Goal: Task Accomplishment & Management: Use online tool/utility

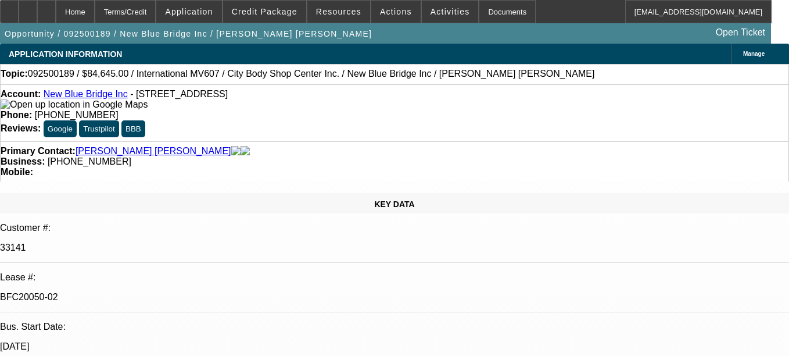
select select "0"
select select "2"
select select "0.1"
select select "2"
select select "0.1"
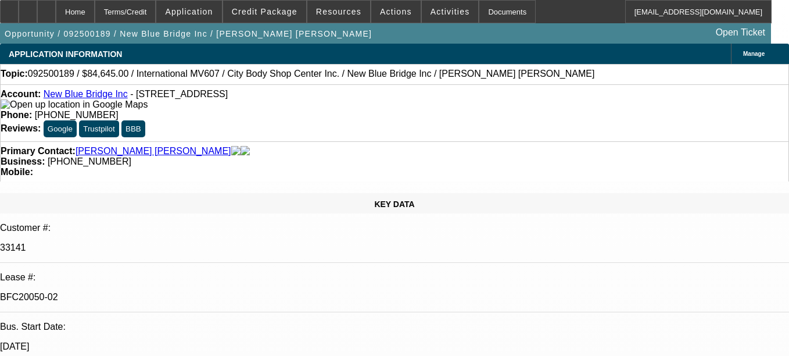
select select "0"
select select "2"
select select "0.1"
select select "0"
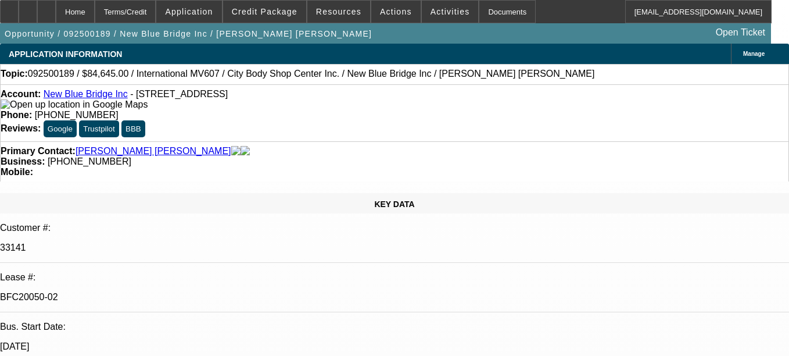
select select "0.1"
select select "1"
select select "2"
select select "4"
select select "1"
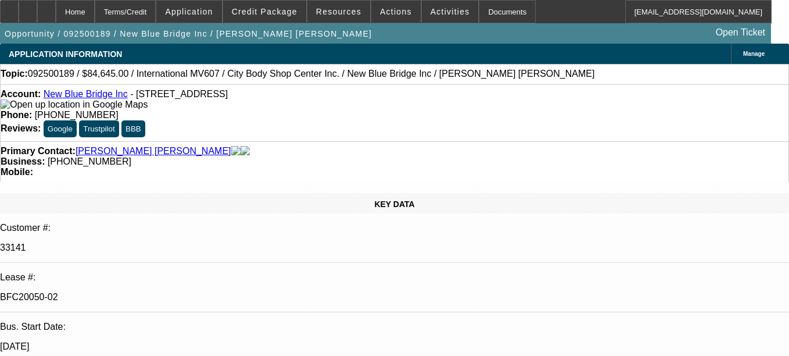
select select "2"
select select "4"
select select "1"
select select "2"
select select "4"
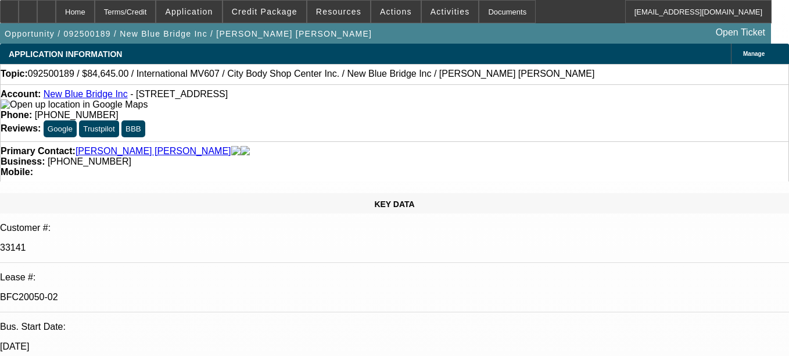
select select "1"
select select "2"
select select "4"
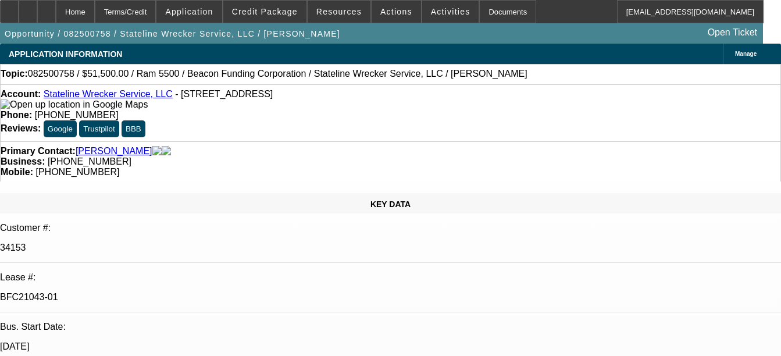
select select "0"
select select "2"
select select "0.1"
select select "0"
select select "2"
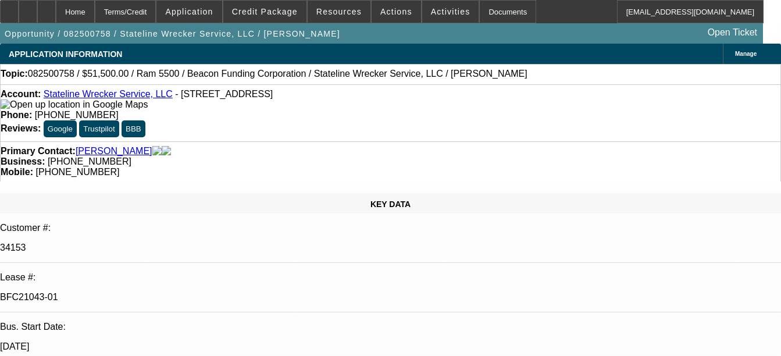
select select "0.1"
select select "0"
select select "2"
select select "0.1"
select select "0"
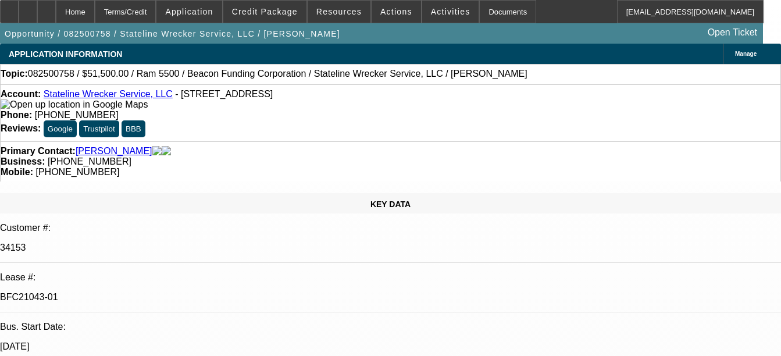
select select "2"
select select "0.1"
select select "1"
select select "2"
select select "4"
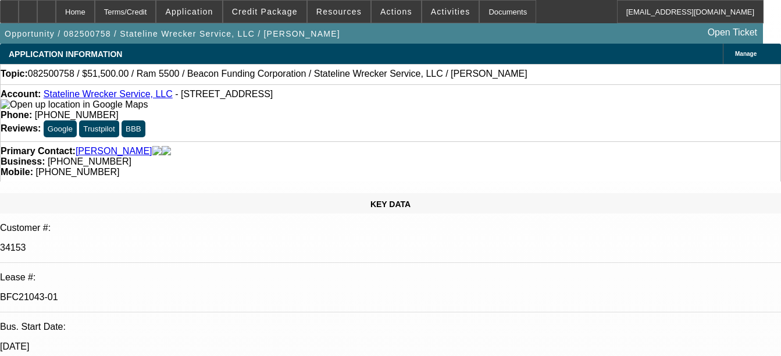
select select "1"
select select "2"
select select "4"
select select "1"
select select "2"
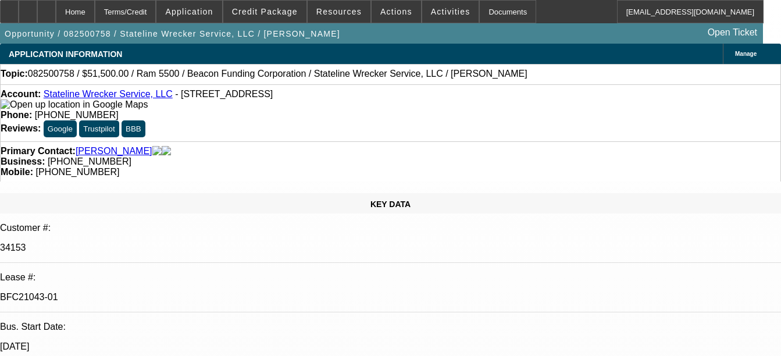
select select "4"
select select "1"
select select "2"
select select "4"
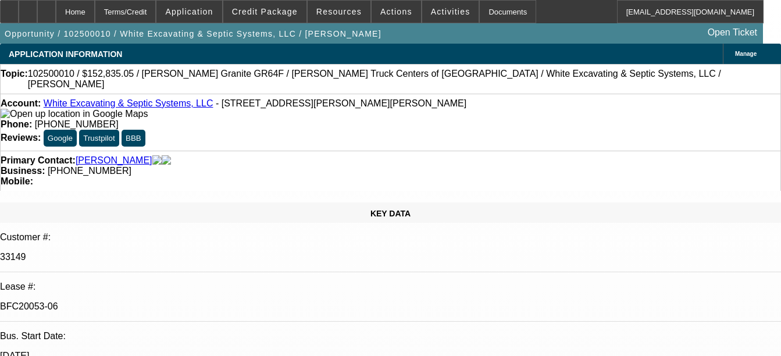
select select "0.1"
select select "0"
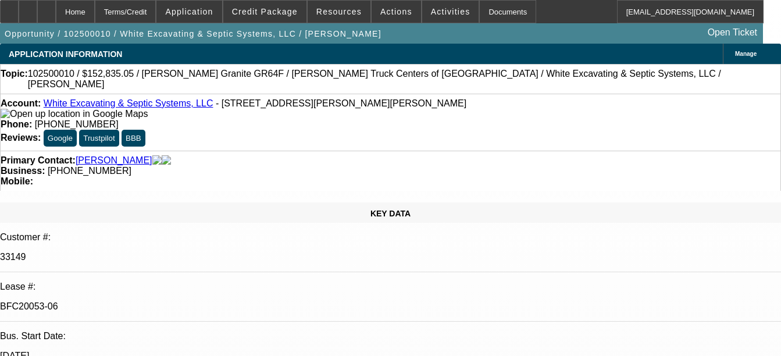
select select "0"
select select "1"
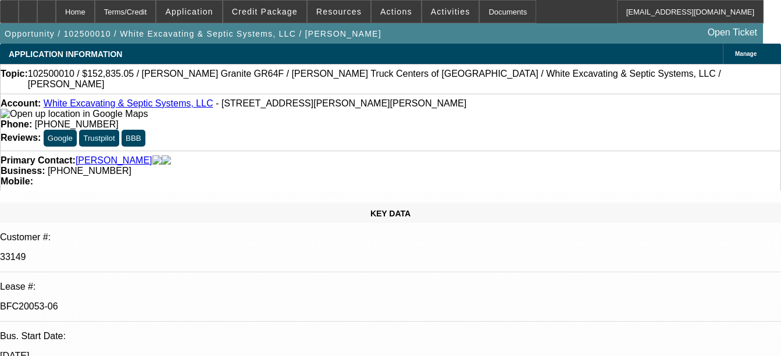
select select "1"
select select "6"
select select "1"
select select "6"
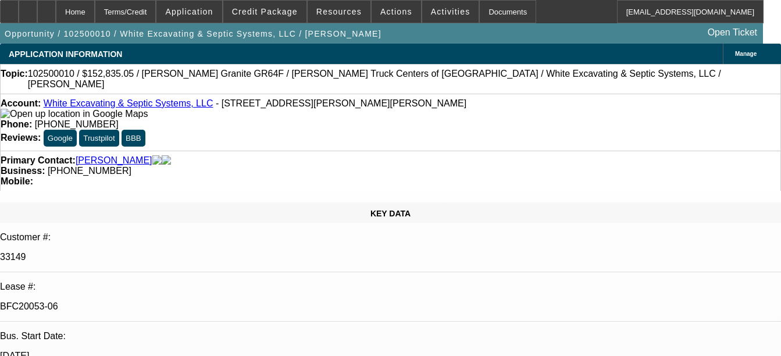
select select "1"
select select "6"
select select "1"
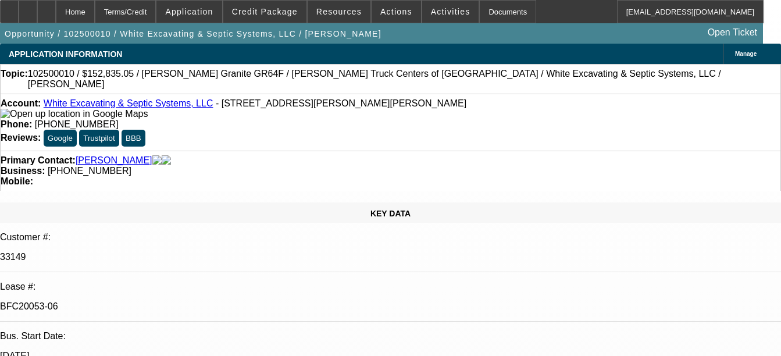
select select "6"
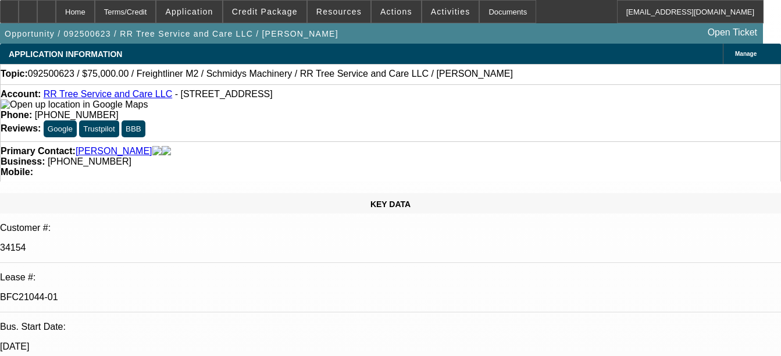
select select "0"
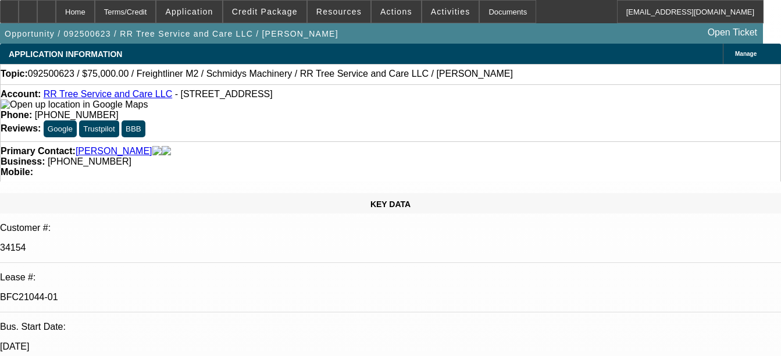
select select "0"
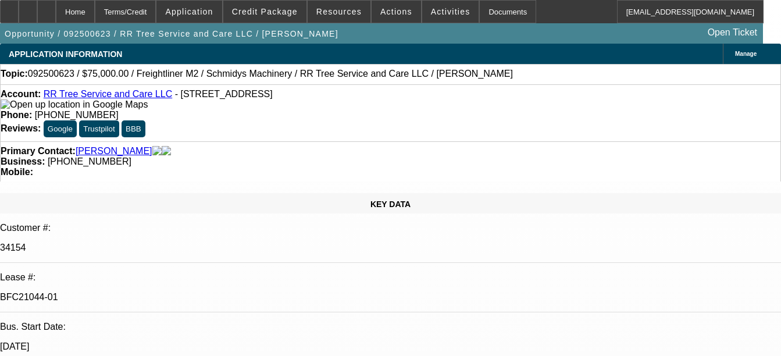
select select "0"
select select "1"
select select "6"
select select "1"
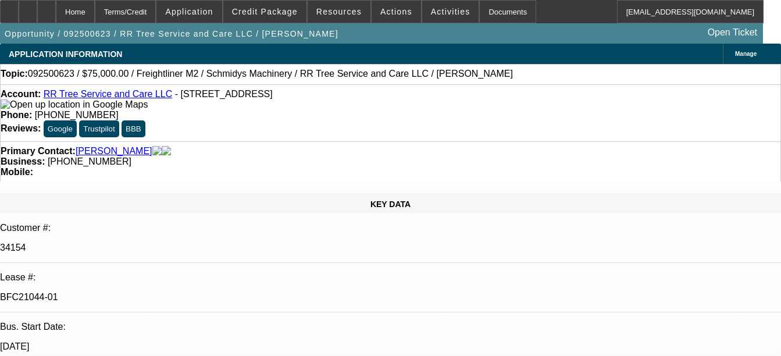
select select "6"
select select "1"
select select "6"
select select "1"
select select "6"
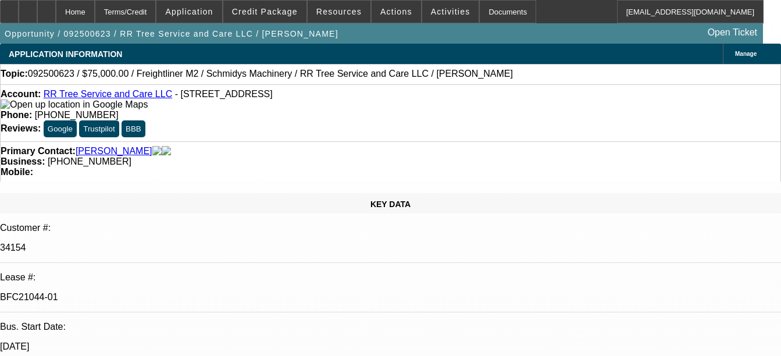
select select "3"
select select "2"
select select "1"
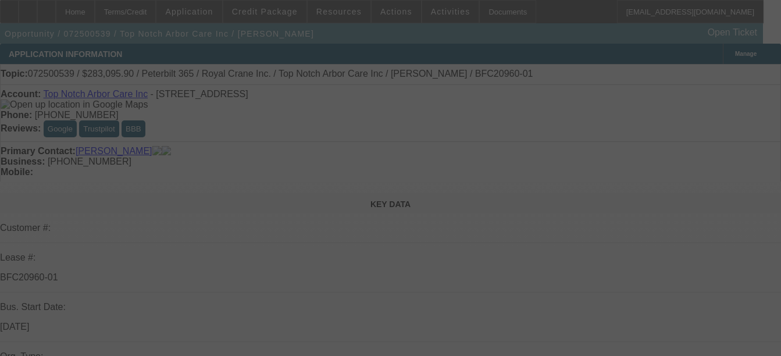
select select "0"
select select "2"
select select "0"
select select "0.15"
select select "2"
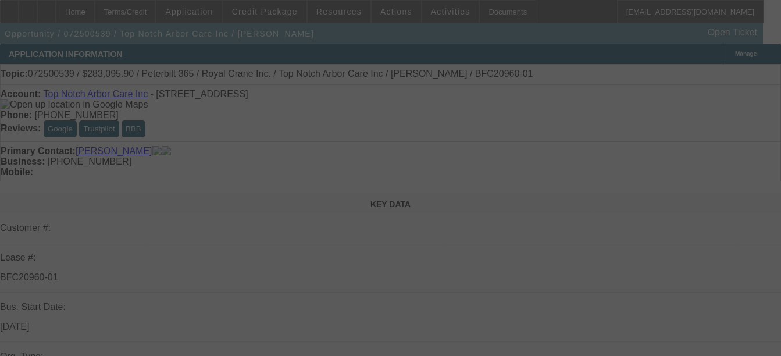
select select "0"
select select "0.15"
select select "2"
select select "0"
select select "0.15"
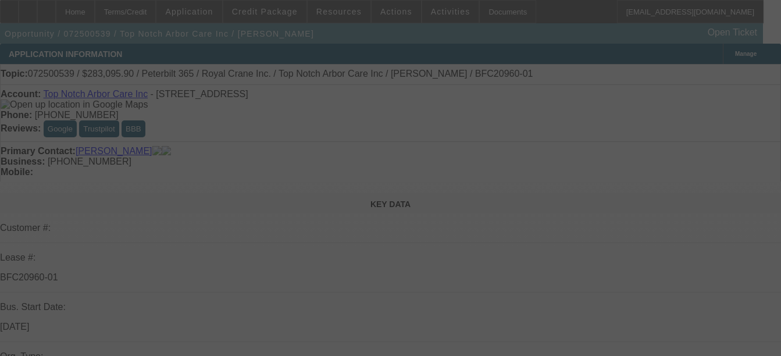
select select "2"
select select "0"
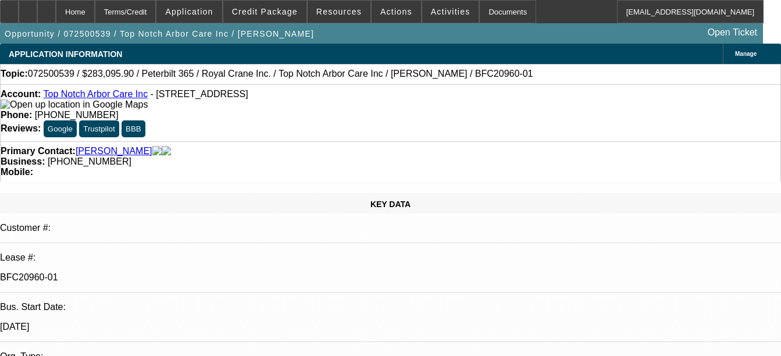
select select "1"
select select "2"
select select "6"
select select "1"
select select "2"
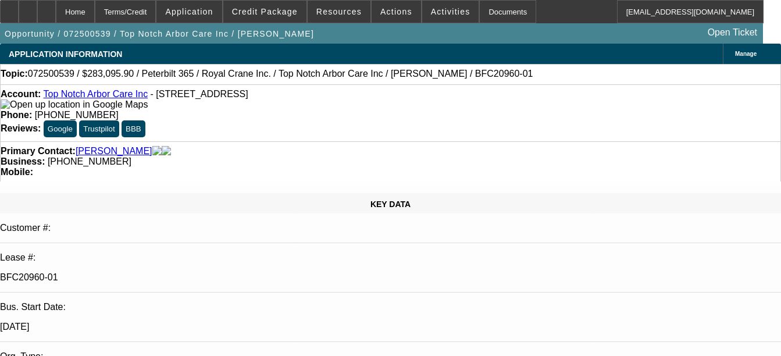
select select "6"
select select "1"
select select "2"
select select "6"
select select "1"
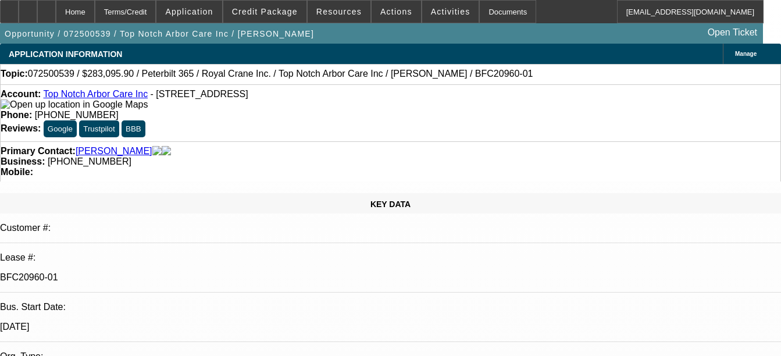
select select "2"
select select "6"
click at [95, 98] on link "Top Notch Arbor Care Inc" at bounding box center [95, 94] width 105 height 10
click at [56, 12] on div at bounding box center [46, 11] width 19 height 23
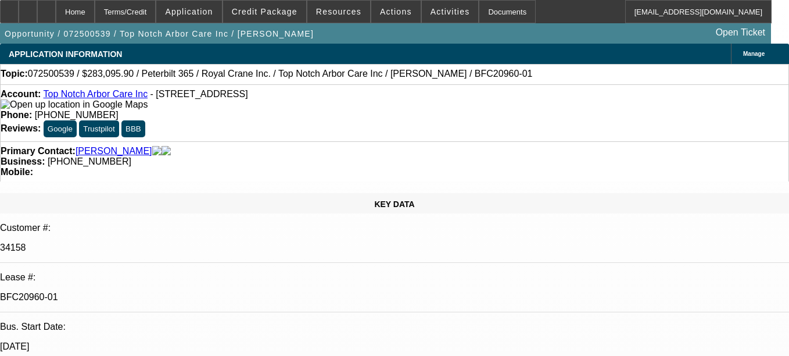
select select "0"
select select "2"
select select "0"
select select "6"
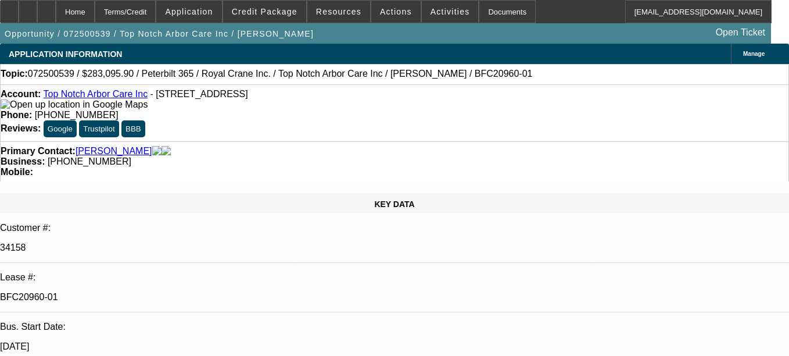
select select "0.15"
select select "2"
select select "0"
select select "6"
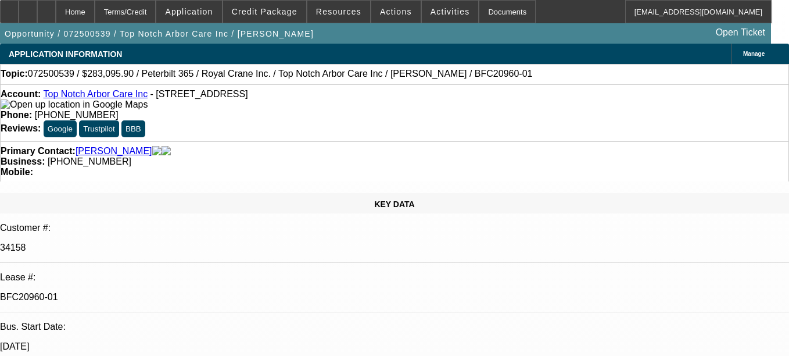
select select "0.15"
select select "2"
select select "0"
select select "6"
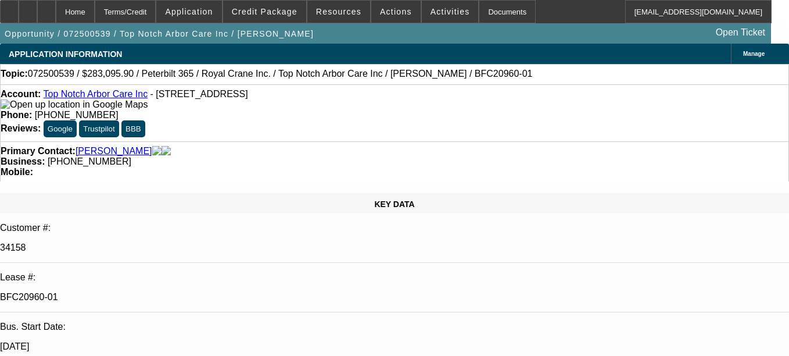
select select "0.15"
select select "2"
select select "0"
select select "6"
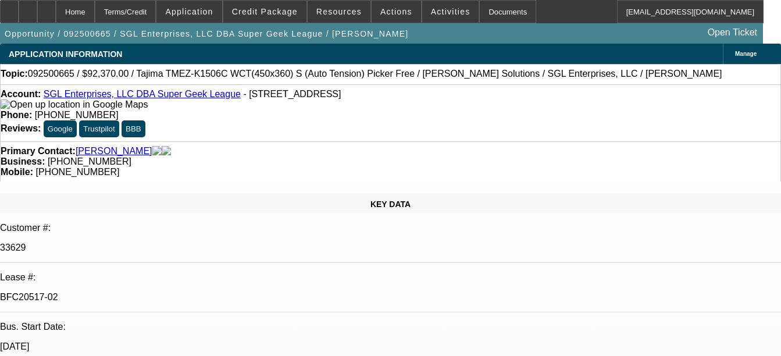
select select "0"
select select "2"
select select "0"
select select "2"
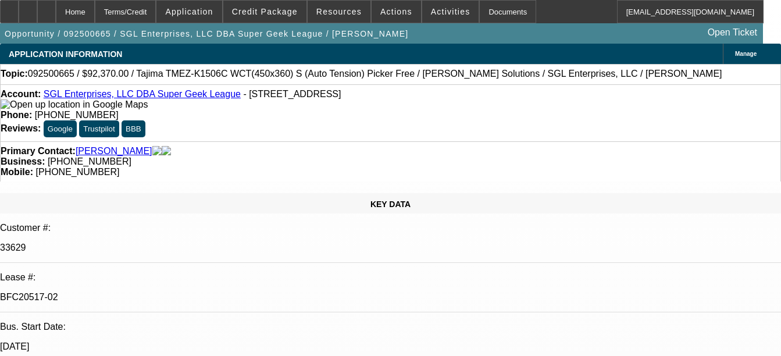
select select "0"
select select "2"
select select "0"
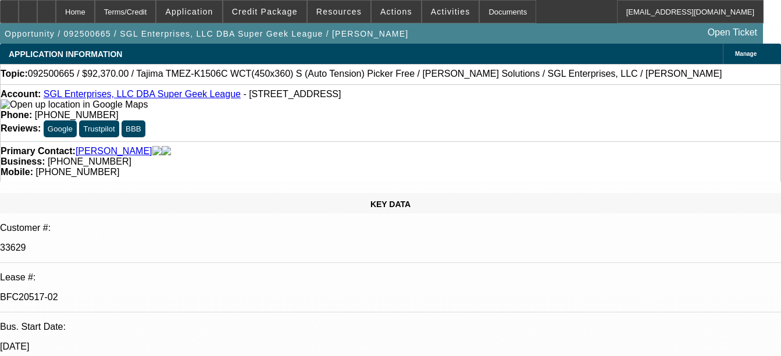
select select "2"
select select "0"
select select "1"
select select "2"
select select "6"
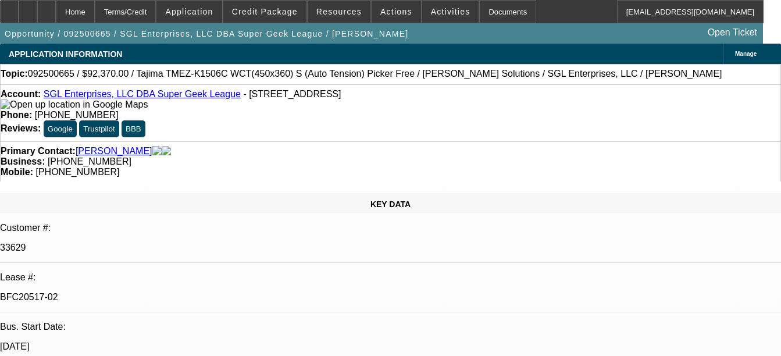
select select "1"
select select "2"
select select "6"
select select "1"
select select "2"
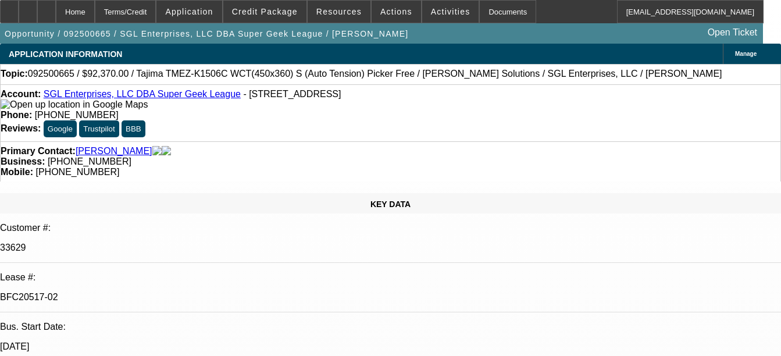
select select "6"
select select "1"
select select "2"
select select "6"
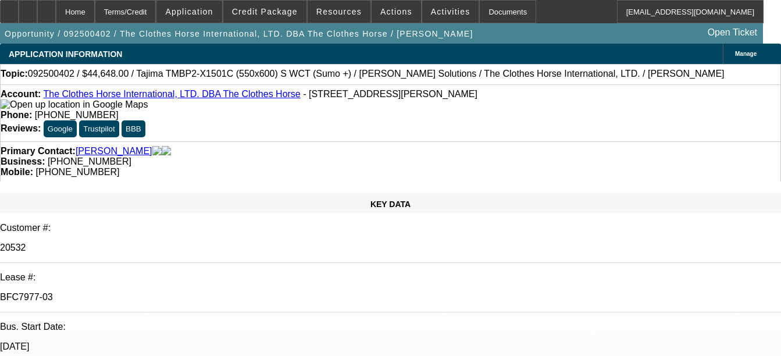
select select "0"
select select "2"
select select "0"
select select "6"
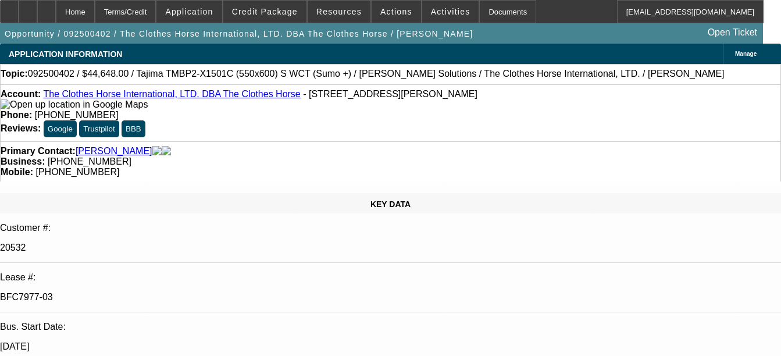
select select "0"
select select "2"
select select "0"
select select "6"
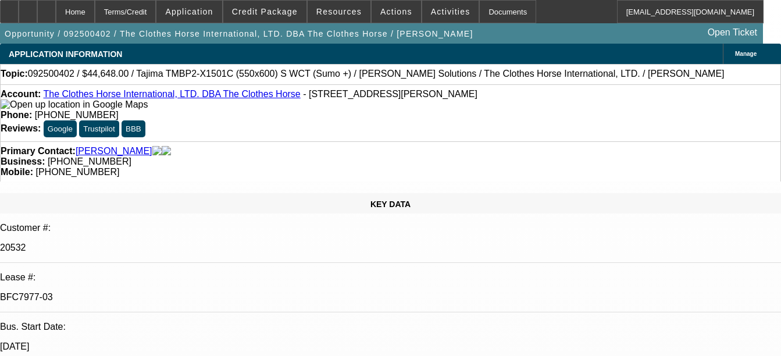
select select "0"
select select "2"
select select "0"
select select "6"
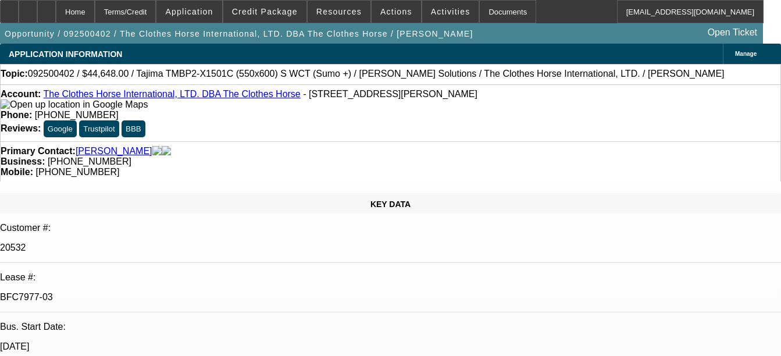
select select "0"
select select "2"
select select "0"
select select "6"
